Goal: Task Accomplishment & Management: Manage account settings

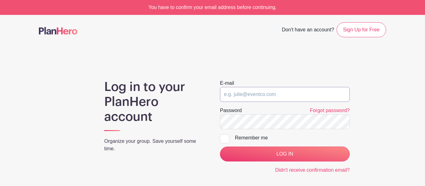
click at [266, 97] on input "email" at bounding box center [285, 94] width 130 height 15
type input "[EMAIL_ADDRESS][DOMAIN_NAME]"
click at [228, 140] on div at bounding box center [224, 138] width 9 height 9
click at [224, 138] on input "Remember me" at bounding box center [222, 136] width 4 height 4
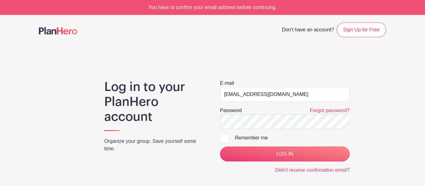
checkbox input "true"
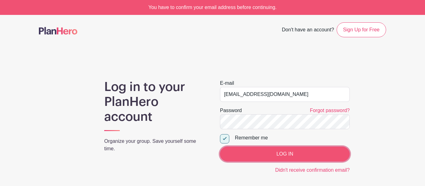
click at [245, 152] on input "LOG IN" at bounding box center [285, 154] width 130 height 15
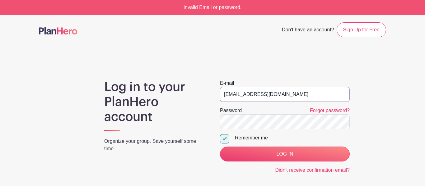
click at [276, 93] on input "harleyjayreeves@gmail.com" at bounding box center [285, 94] width 130 height 15
type input "[EMAIL_ADDRESS][DOMAIN_NAME]"
click at [220, 147] on input "LOG IN" at bounding box center [285, 154] width 130 height 15
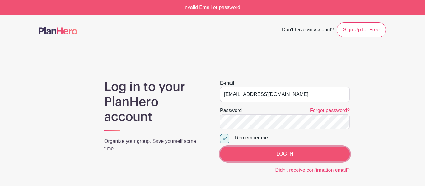
click at [250, 151] on input "LOG IN" at bounding box center [285, 154] width 130 height 15
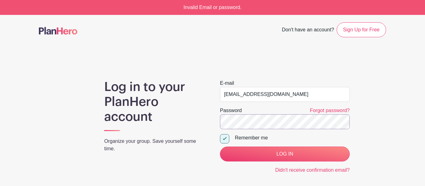
click at [220, 147] on input "LOG IN" at bounding box center [285, 154] width 130 height 15
click at [254, 94] on input "hreeve3391@greenvilleschools.us" at bounding box center [285, 94] width 130 height 15
type input "harleyjayreeves@gmail.com"
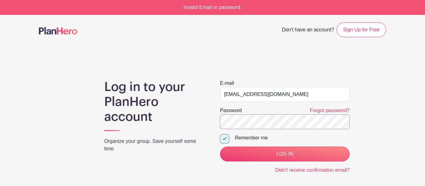
click at [220, 147] on input "LOG IN" at bounding box center [285, 154] width 130 height 15
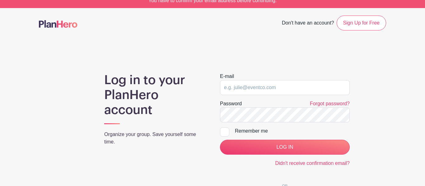
scroll to position [7, 0]
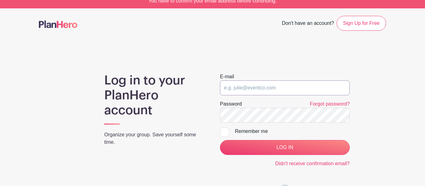
click at [271, 93] on input "email" at bounding box center [285, 88] width 130 height 15
type input "[EMAIL_ADDRESS][DOMAIN_NAME]"
click at [218, 129] on div "E-mail harleyjayreeves@gmail.com Password Forgot password? Remember me LOG IN D…" at bounding box center [284, 147] width 145 height 149
click at [220, 131] on input "Remember me" at bounding box center [222, 130] width 4 height 4
checkbox input "true"
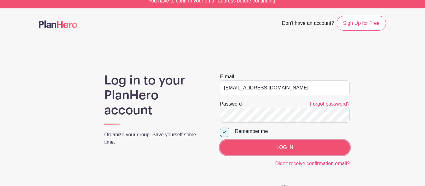
click at [236, 143] on input "LOG IN" at bounding box center [285, 147] width 130 height 15
